Goal: Book appointment/travel/reservation

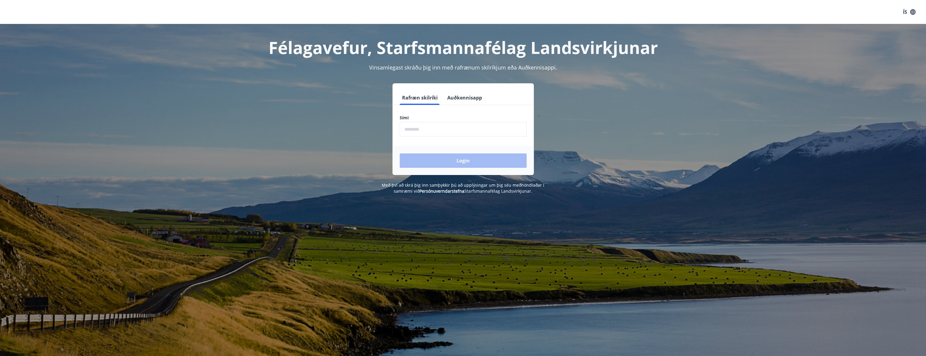
click at [456, 99] on button "Auðkennisapp" at bounding box center [465, 97] width 40 height 14
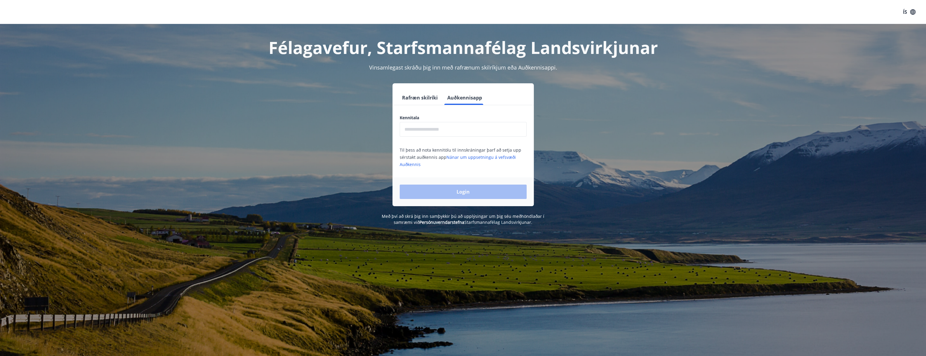
click at [446, 126] on input "text" at bounding box center [463, 129] width 127 height 15
click at [445, 131] on input "text" at bounding box center [463, 129] width 127 height 15
type input "**********"
click at [400, 184] on button "Login" at bounding box center [463, 191] width 127 height 14
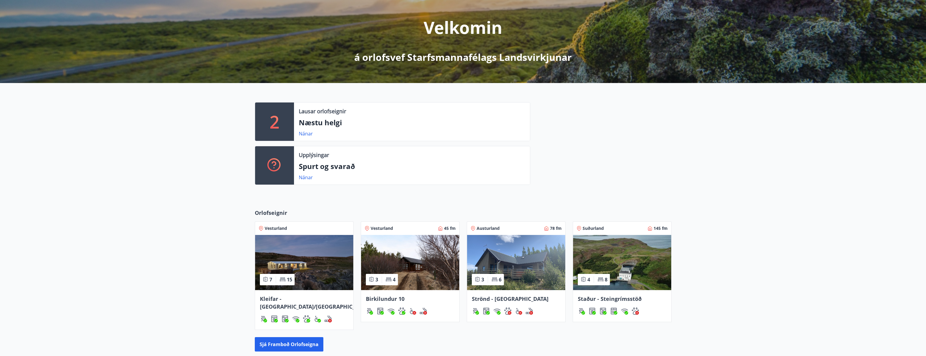
scroll to position [89, 0]
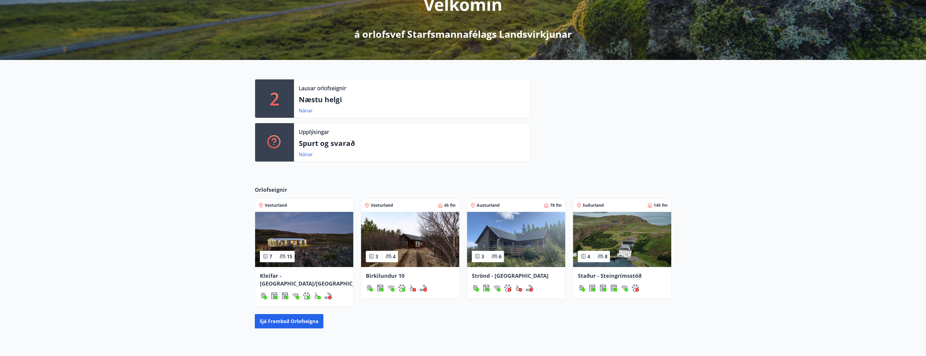
click at [619, 231] on img at bounding box center [622, 239] width 98 height 55
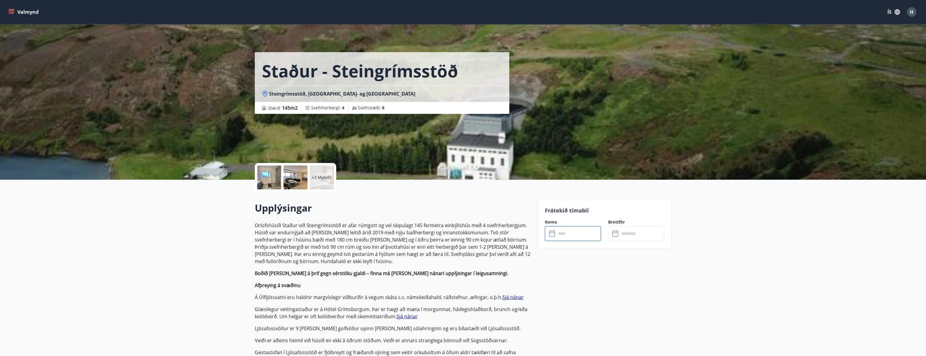
click at [578, 236] on input "text" at bounding box center [578, 233] width 45 height 15
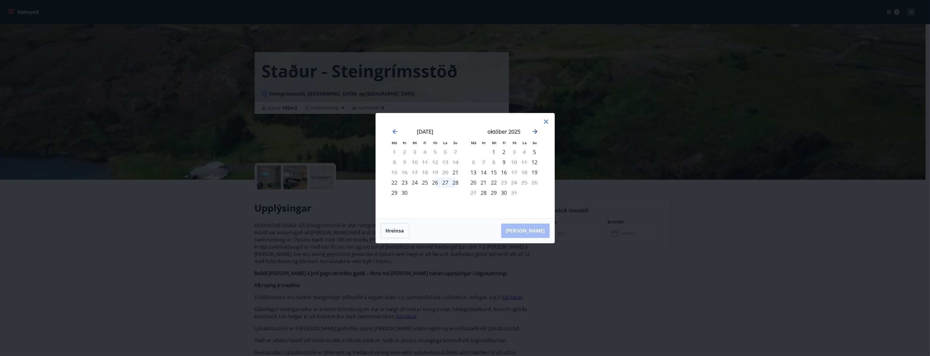
click at [532, 130] on icon "Move forward to switch to the next month." at bounding box center [535, 131] width 7 height 7
click at [547, 122] on icon at bounding box center [546, 121] width 7 height 7
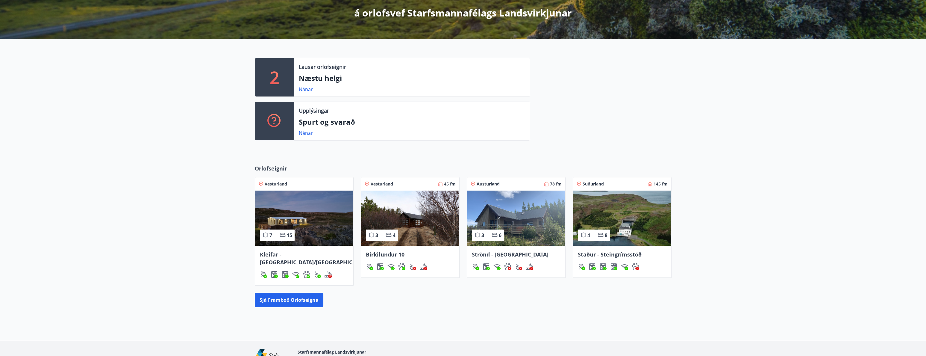
scroll to position [138, 0]
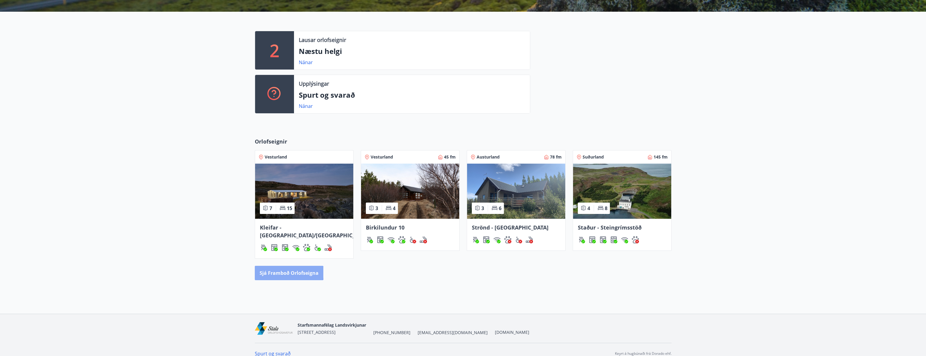
click at [286, 265] on button "Sjá framboð orlofseigna" at bounding box center [289, 272] width 69 height 14
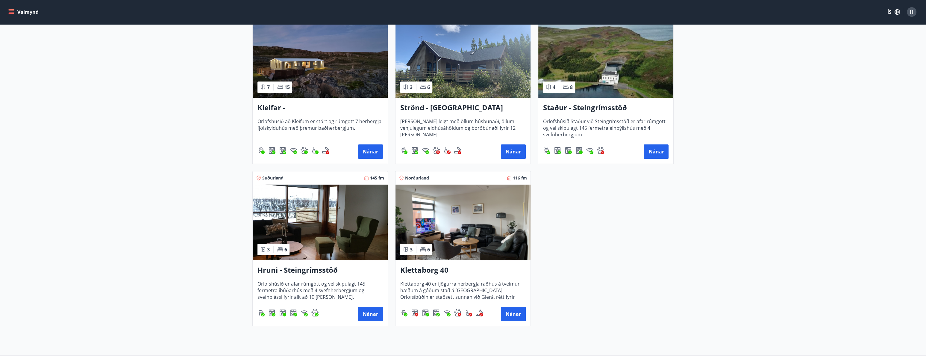
scroll to position [299, 0]
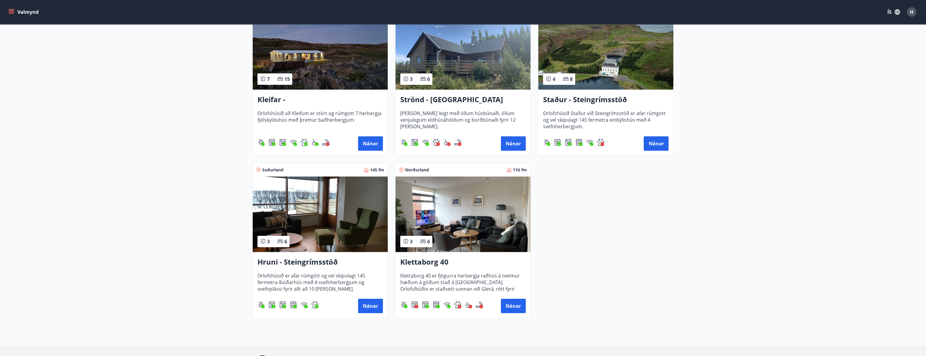
click at [321, 231] on img at bounding box center [320, 213] width 135 height 75
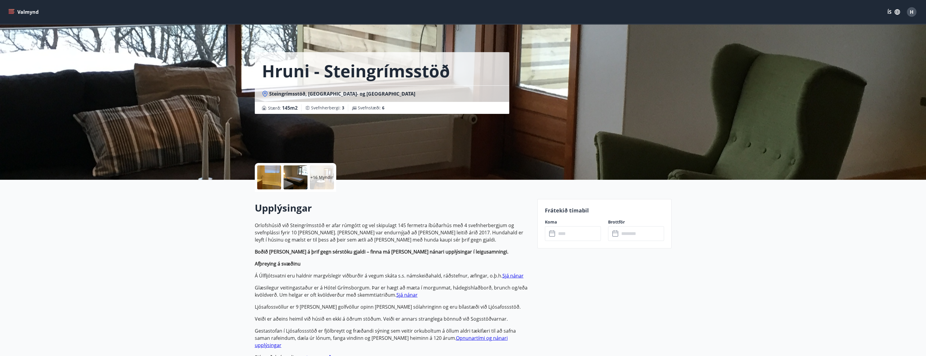
click at [570, 237] on input "text" at bounding box center [578, 233] width 45 height 15
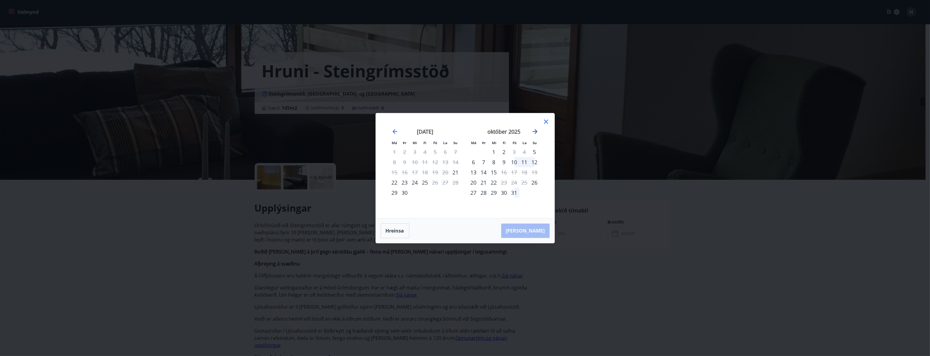
click at [532, 130] on icon "Move forward to switch to the next month." at bounding box center [535, 131] width 7 height 7
click at [533, 130] on icon "Move forward to switch to the next month." at bounding box center [535, 131] width 7 height 7
click at [545, 121] on icon at bounding box center [546, 121] width 7 height 7
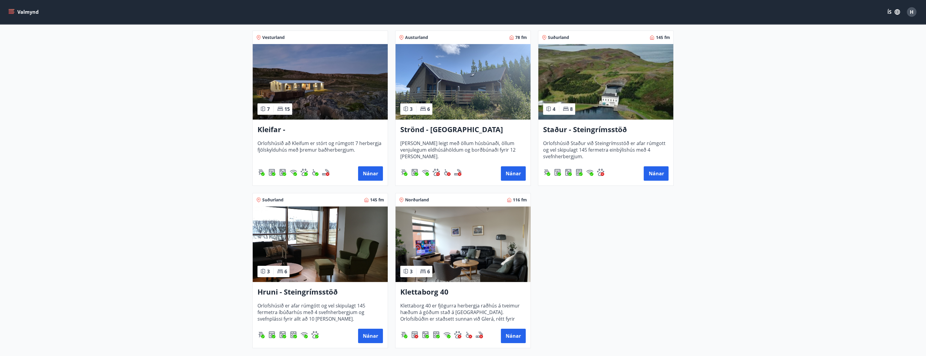
scroll to position [269, 0]
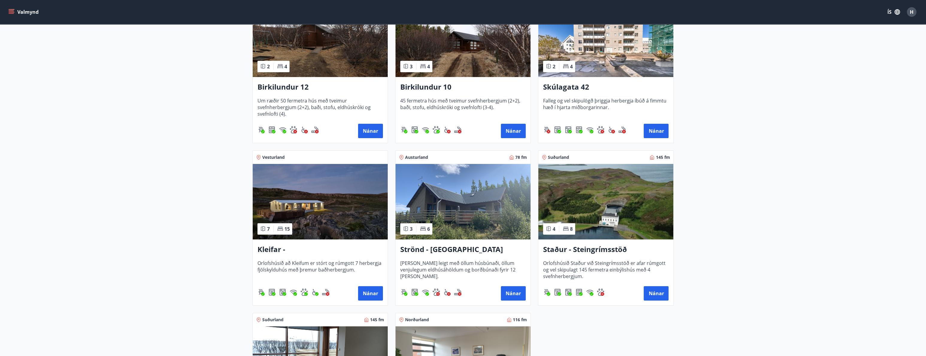
click at [462, 182] on img at bounding box center [462, 201] width 135 height 75
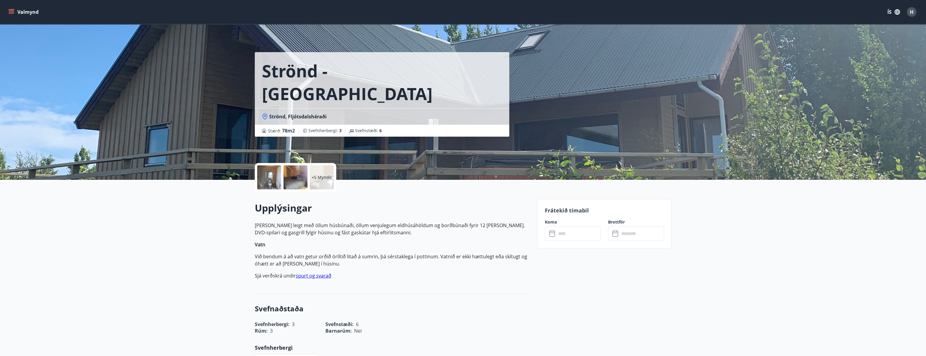
click at [577, 233] on input "text" at bounding box center [578, 233] width 45 height 15
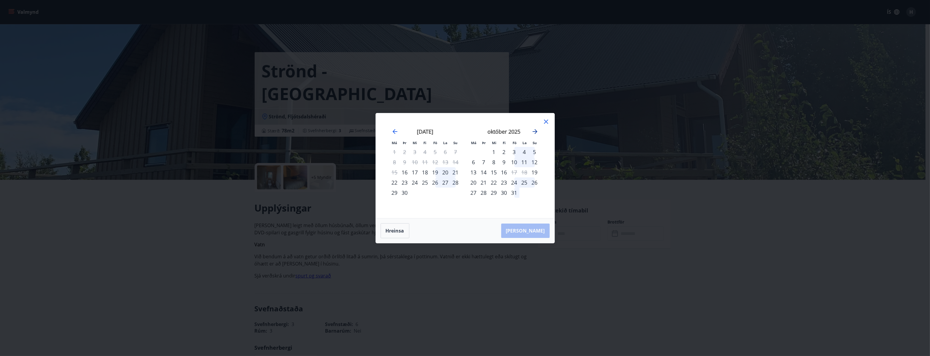
click at [535, 131] on icon "Move forward to switch to the next month." at bounding box center [535, 131] width 5 height 5
click at [537, 131] on icon "Move forward to switch to the next month." at bounding box center [535, 131] width 7 height 7
click at [394, 130] on icon "Move backward to switch to the previous month." at bounding box center [394, 131] width 7 height 7
click at [546, 120] on icon at bounding box center [546, 121] width 7 height 7
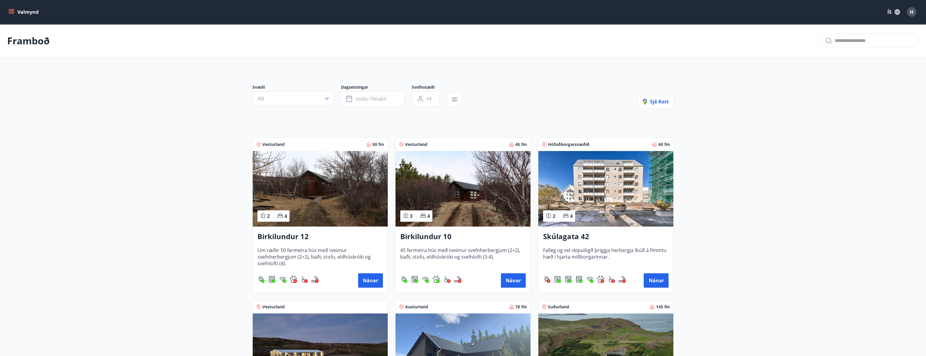
click at [314, 186] on img at bounding box center [320, 188] width 135 height 75
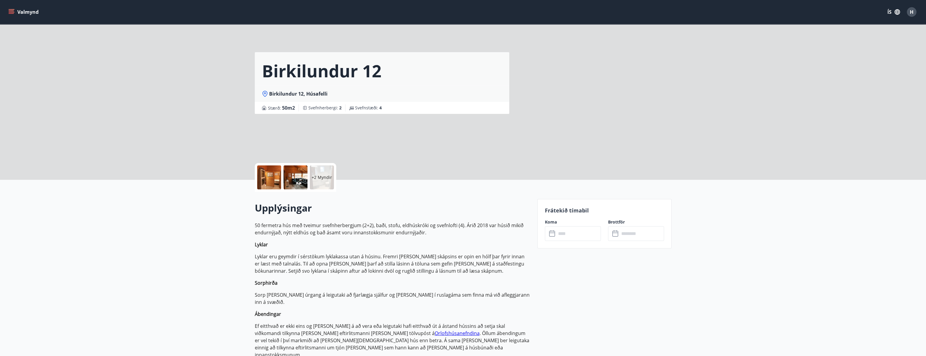
click at [262, 174] on div at bounding box center [269, 177] width 24 height 24
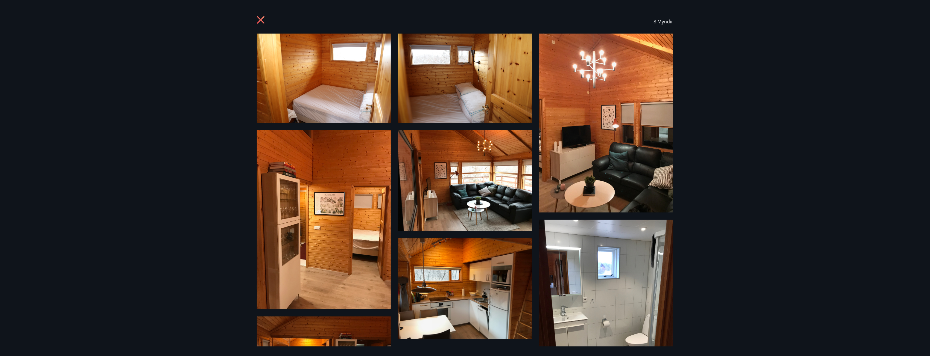
click at [796, 57] on div "8 Myndir" at bounding box center [465, 178] width 930 height 356
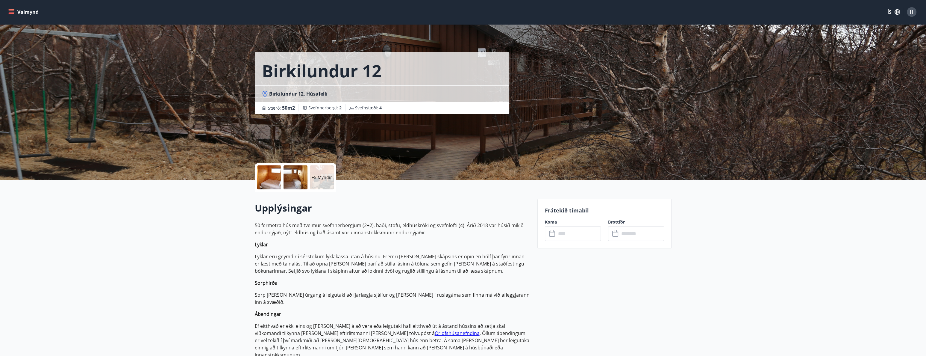
click at [587, 234] on input "text" at bounding box center [578, 233] width 45 height 15
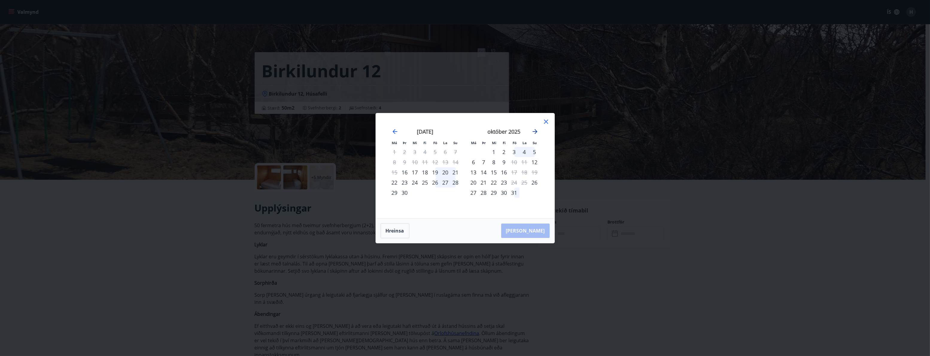
click at [537, 131] on icon "Move forward to switch to the next month." at bounding box center [535, 131] width 5 height 5
click at [546, 120] on icon at bounding box center [546, 121] width 7 height 7
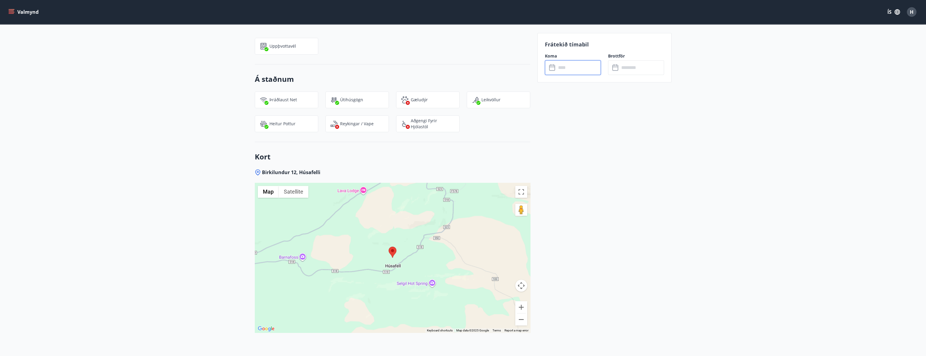
scroll to position [898, 0]
click at [520, 311] on button "Zoom out" at bounding box center [521, 317] width 12 height 12
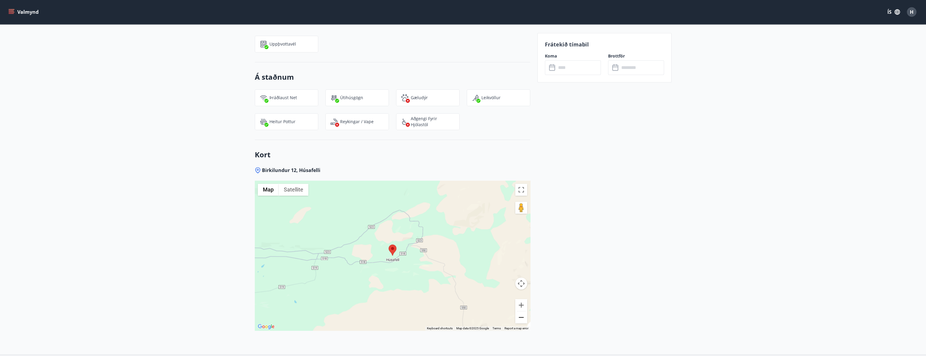
click at [520, 311] on button "Zoom out" at bounding box center [521, 317] width 12 height 12
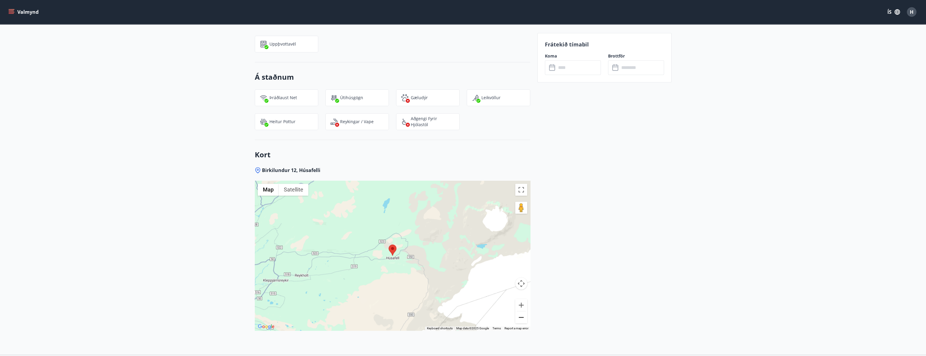
click at [520, 311] on button "Zoom out" at bounding box center [521, 317] width 12 height 12
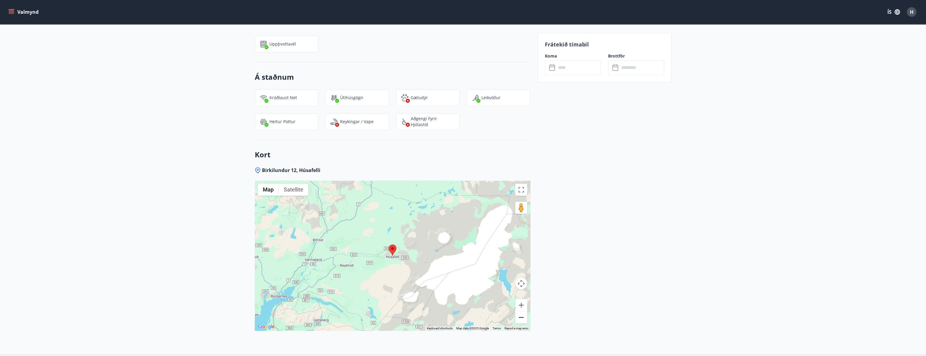
click at [520, 311] on button "Zoom out" at bounding box center [521, 317] width 12 height 12
